Goal: Information Seeking & Learning: Learn about a topic

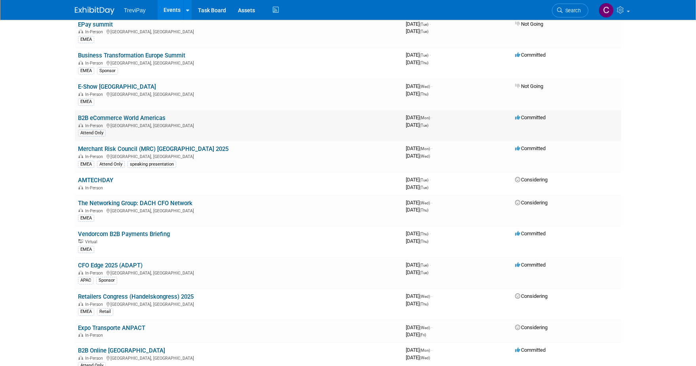
scroll to position [594, 0]
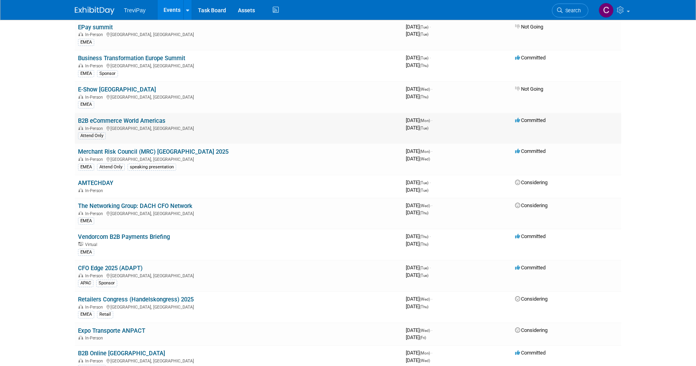
click at [124, 120] on link "B2B eCommerce World Americas" at bounding box center [121, 120] width 87 height 7
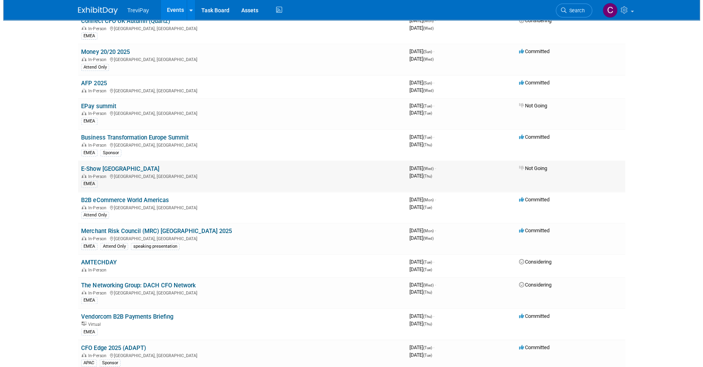
scroll to position [515, 0]
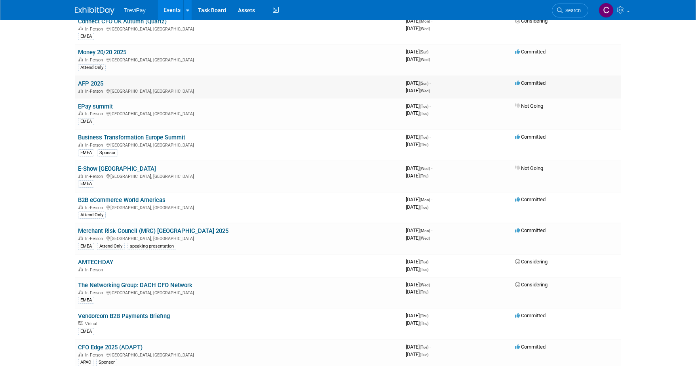
click at [88, 82] on link "AFP 2025" at bounding box center [90, 83] width 25 height 7
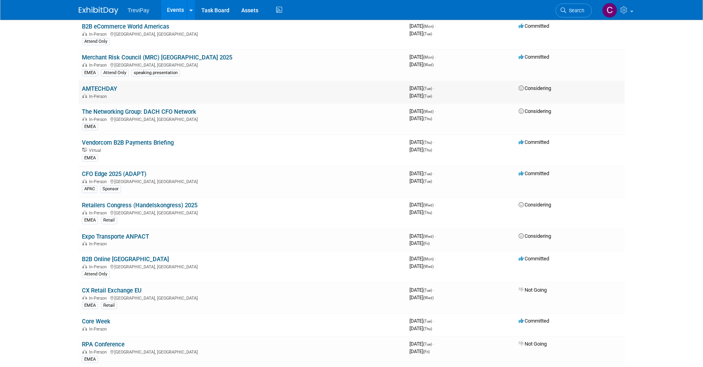
scroll to position [792, 0]
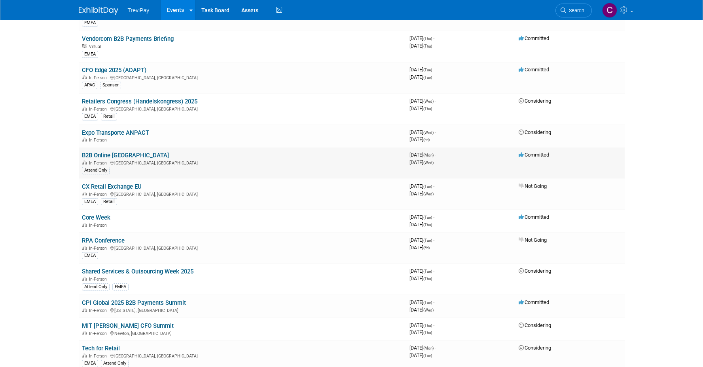
click at [110, 154] on link "B2B Online [GEOGRAPHIC_DATA]" at bounding box center [125, 155] width 87 height 7
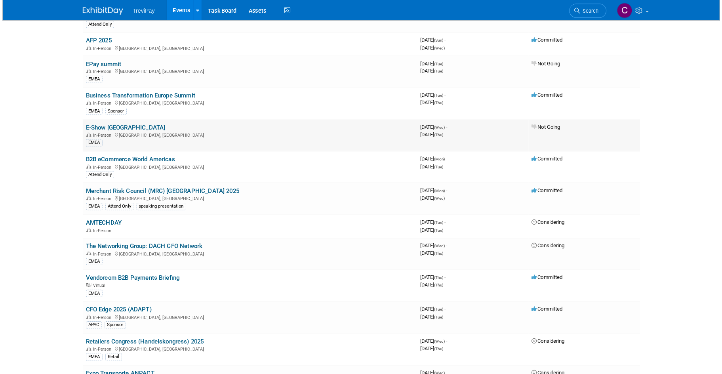
scroll to position [633, 0]
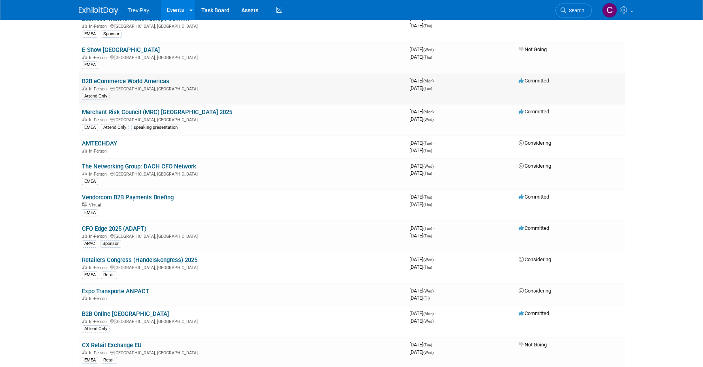
click at [134, 81] on link "B2B eCommerce World Americas" at bounding box center [125, 81] width 87 height 7
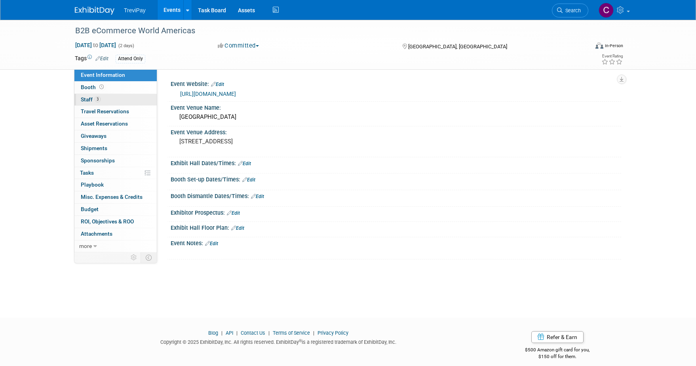
click at [120, 102] on link "3 Staff 3" at bounding box center [115, 100] width 82 height 12
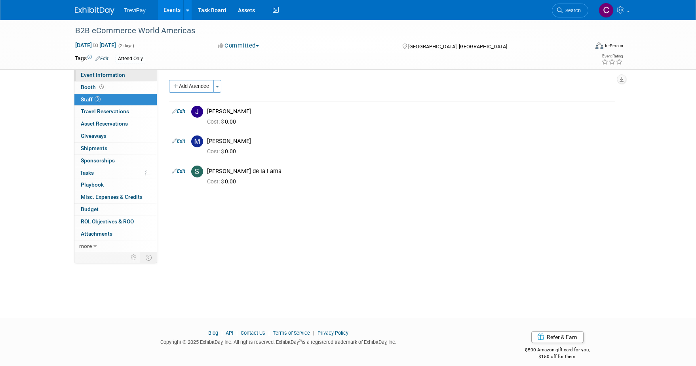
click at [126, 76] on link "Event Information" at bounding box center [115, 75] width 82 height 12
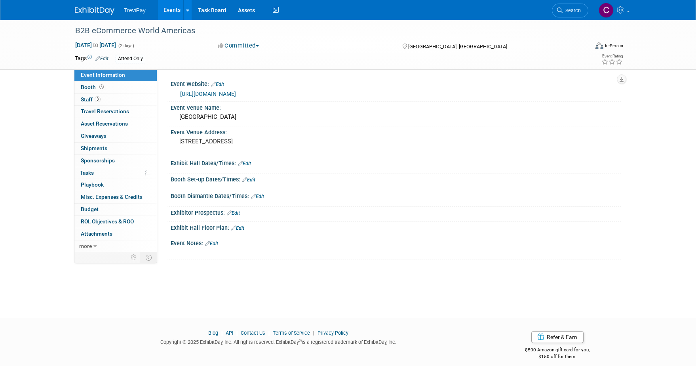
click at [236, 95] on link "https://b2becommerceworld.org/americas/" at bounding box center [208, 94] width 56 height 6
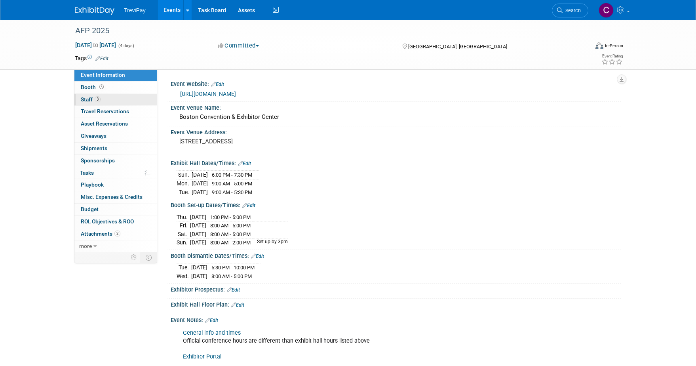
click at [144, 99] on link "3 Staff 3" at bounding box center [115, 100] width 82 height 12
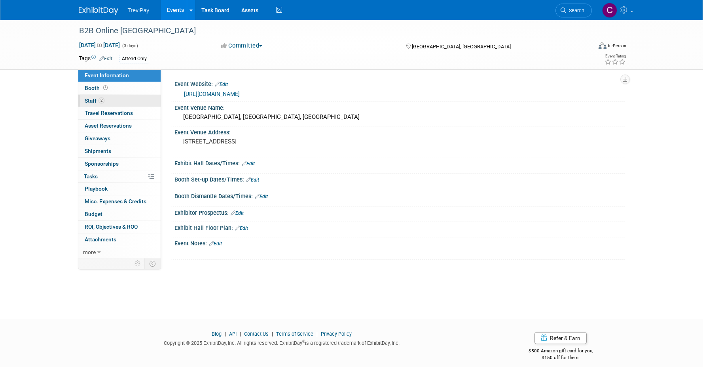
click at [127, 104] on link "2 Staff 2" at bounding box center [119, 101] width 82 height 12
